Goal: Navigation & Orientation: Go to known website

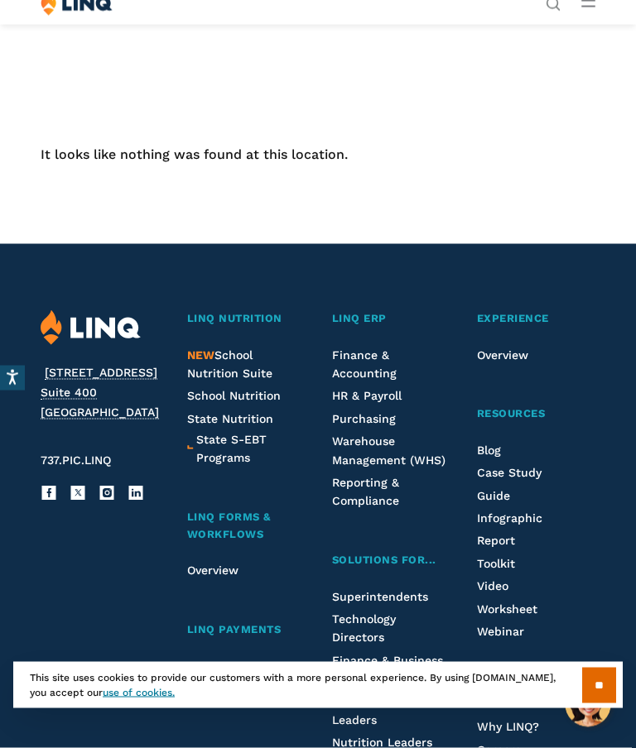
scroll to position [142, 0]
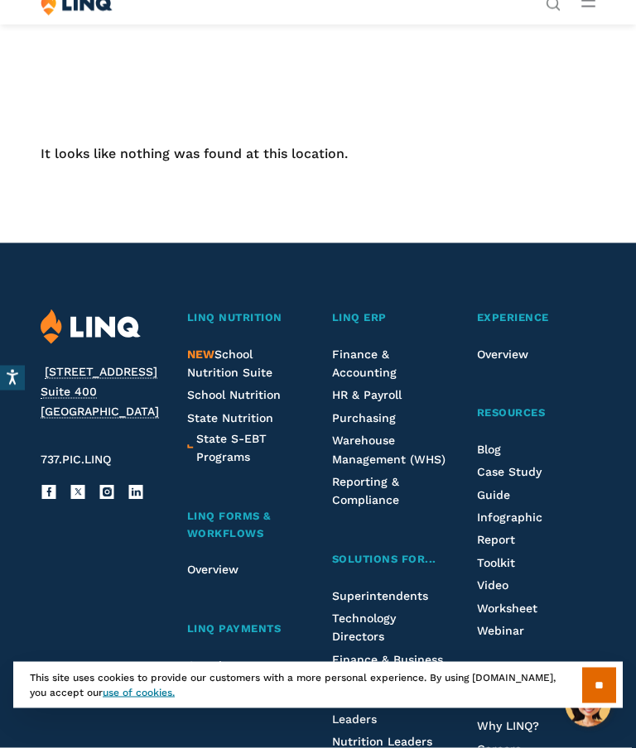
click at [601, 704] on input "**" at bounding box center [599, 686] width 34 height 36
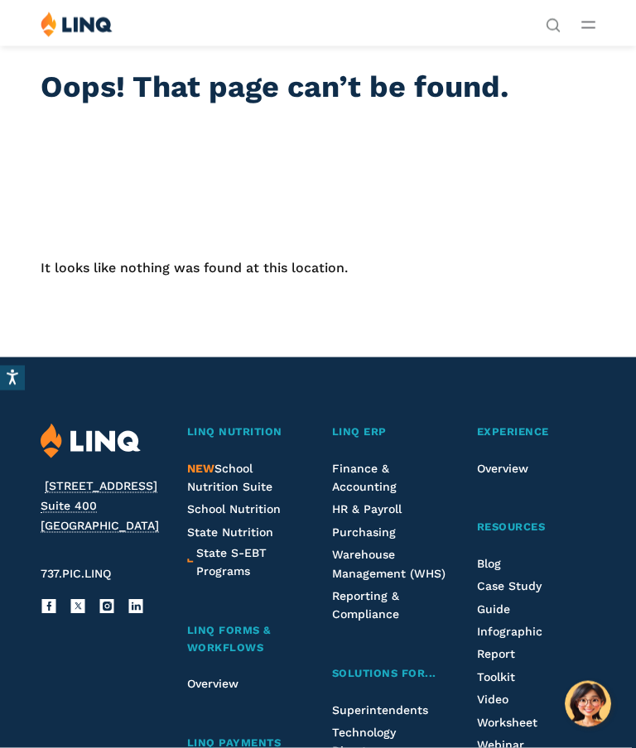
scroll to position [0, 0]
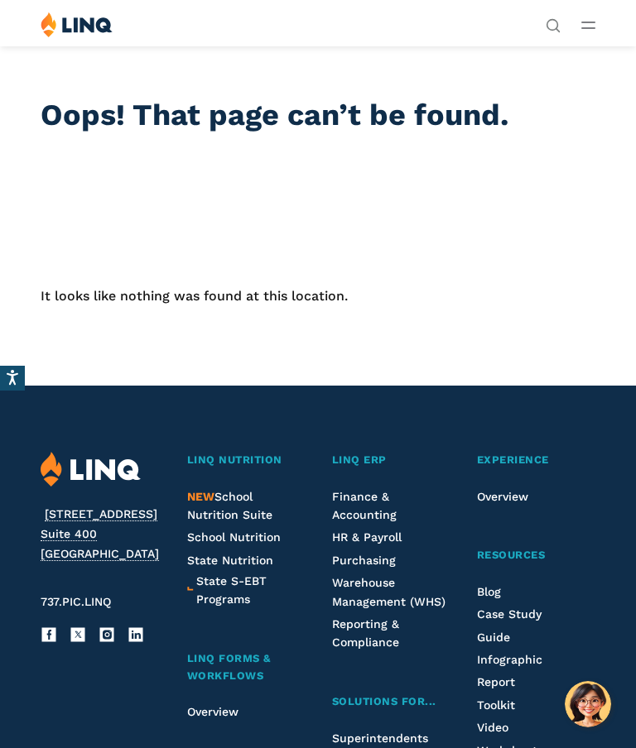
click at [233, 454] on span "LINQ Nutrition" at bounding box center [234, 460] width 95 height 12
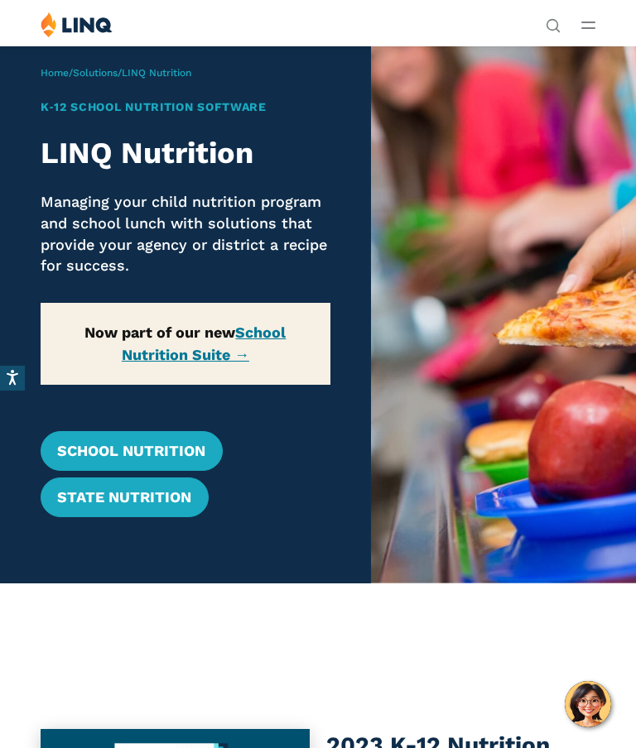
click at [153, 440] on link "School Nutrition" at bounding box center [131, 451] width 181 height 40
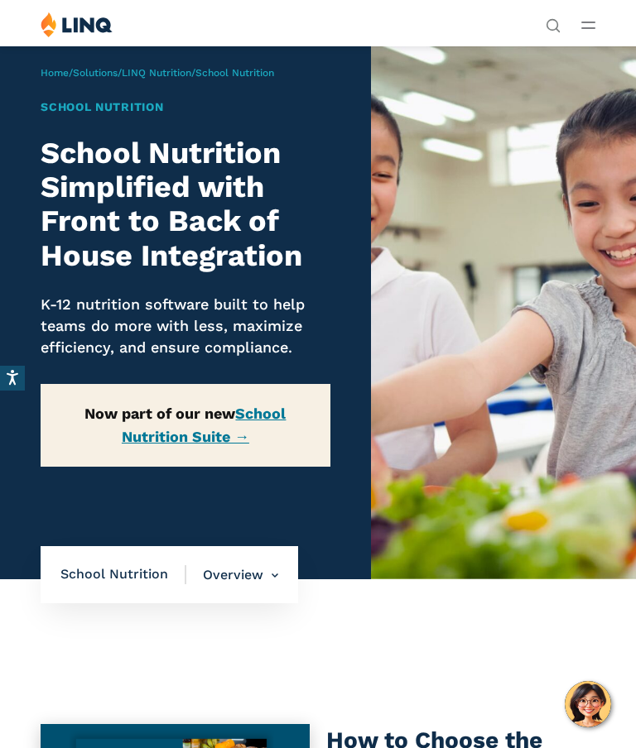
click at [62, 69] on link "Home" at bounding box center [55, 73] width 28 height 12
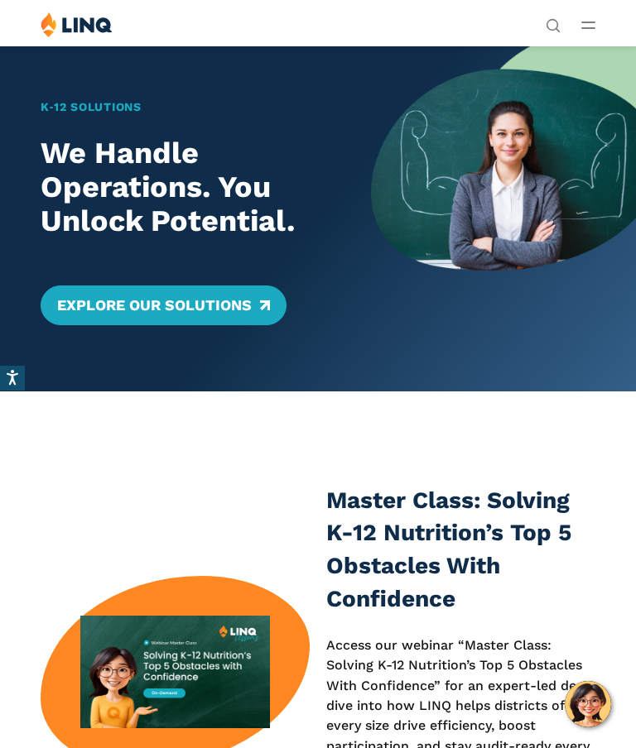
click at [592, 13] on div "Solutions Nutrition Overview NEW School Nutrition Suite School Nutrition State …" at bounding box center [588, 23] width 14 height 22
click at [589, 28] on line "Open Main Menu" at bounding box center [588, 28] width 12 height 0
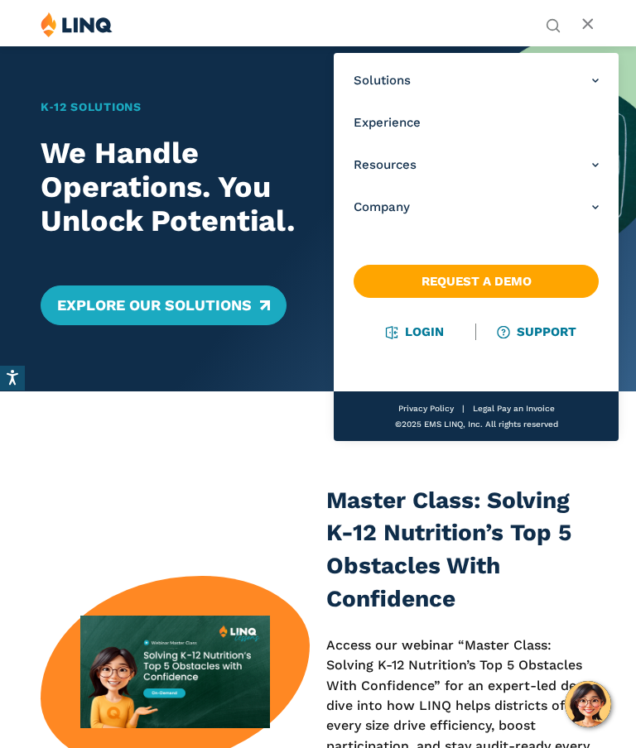
click at [433, 327] on link "Login" at bounding box center [414, 332] width 57 height 15
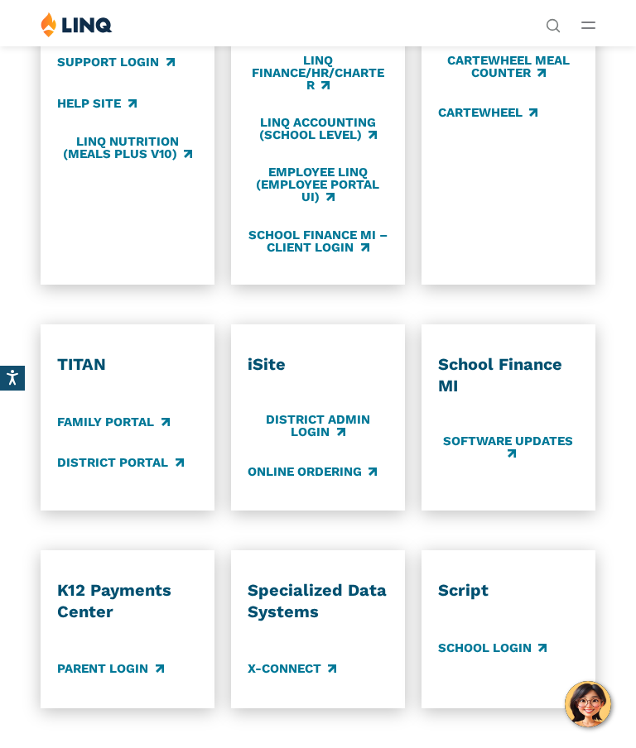
scroll to position [828, 0]
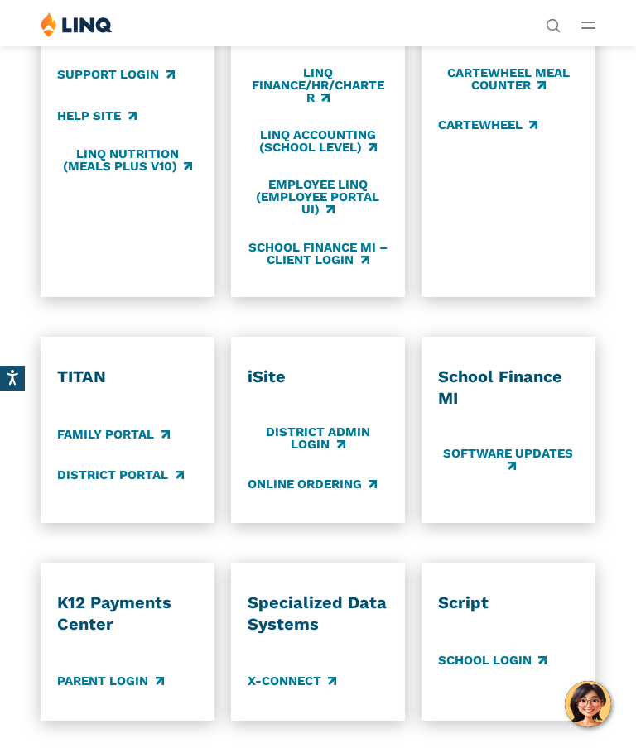
click at [129, 454] on div "TITAN Family Portal District Portal" at bounding box center [127, 430] width 141 height 127
click at [181, 466] on link "District Portal" at bounding box center [120, 475] width 126 height 18
